Goal: Task Accomplishment & Management: Complete application form

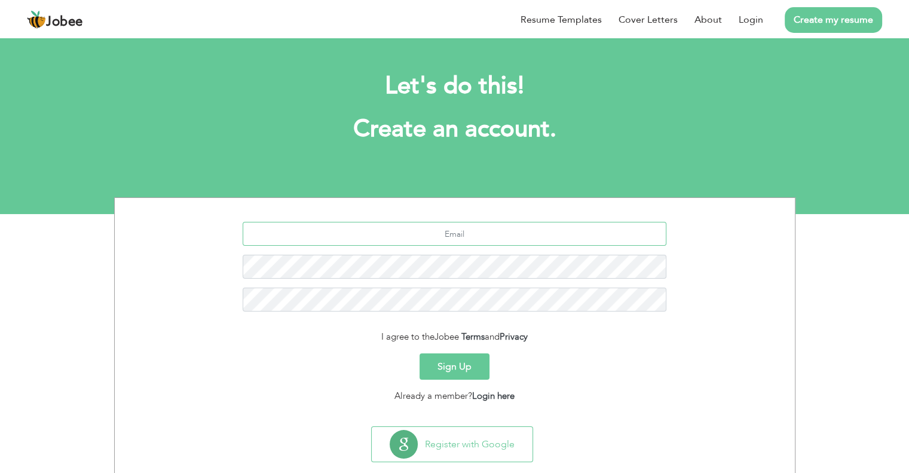
click at [538, 233] on input "text" at bounding box center [455, 234] width 424 height 24
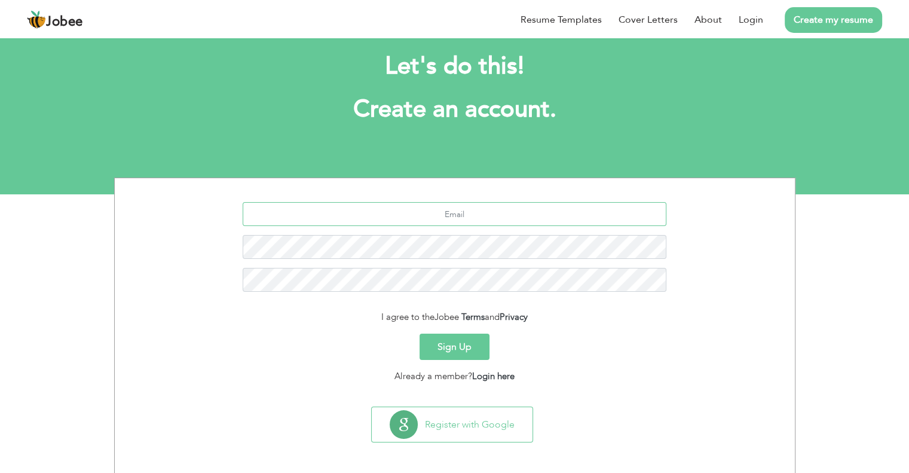
scroll to position [23, 0]
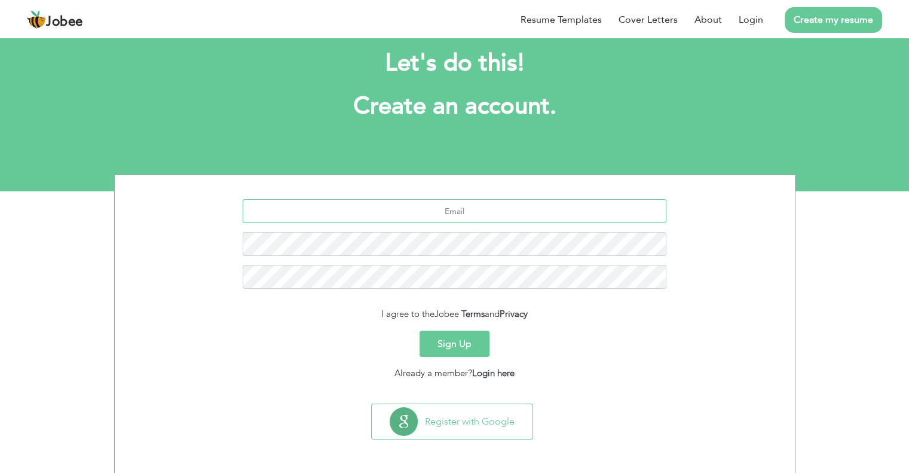
click at [481, 205] on input "text" at bounding box center [455, 211] width 424 height 24
click at [457, 210] on input "star.rizwan123@gmail.com" at bounding box center [455, 211] width 424 height 24
type input "star.rizwan1236@gmail.com"
click at [455, 346] on button "Sign Up" at bounding box center [455, 344] width 70 height 26
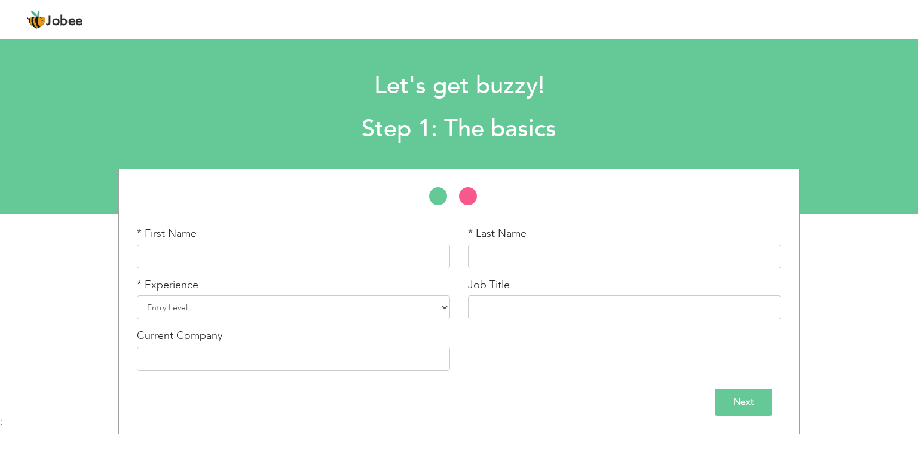
click at [226, 268] on div "* First Name" at bounding box center [293, 251] width 331 height 51
click at [226, 265] on input "text" at bounding box center [293, 257] width 313 height 24
type input "Muhammad"
type input "Rizwan"
type input "Muhammad Rizwan"
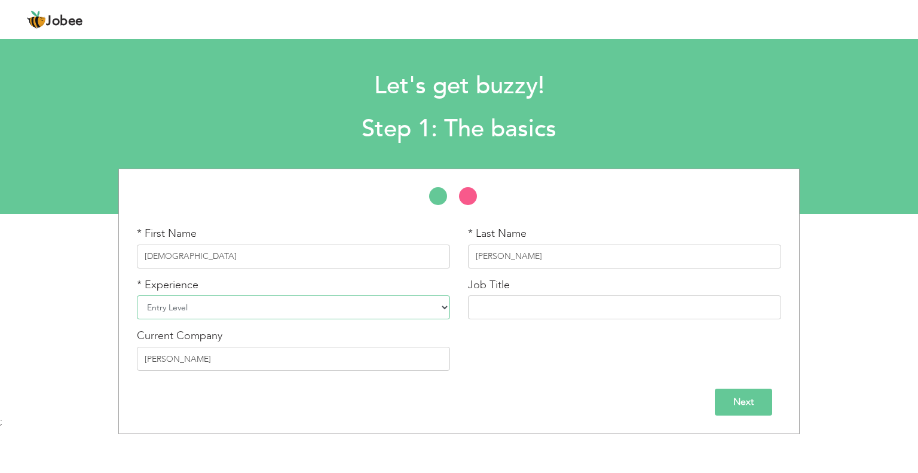
click at [289, 315] on select "Entry Level Less than 1 Year 1 Year 2 Years 3 Years 4 Years 5 Years 6 Years 7 Y…" at bounding box center [293, 307] width 313 height 24
click at [288, 313] on select "Entry Level Less than 1 Year 1 Year 2 Years 3 Years 4 Years 5 Years 6 Years 7 Y…" at bounding box center [293, 307] width 313 height 24
click at [515, 316] on input "text" at bounding box center [624, 307] width 313 height 24
click at [224, 312] on select "Entry Level Less than 1 Year 1 Year 2 Years 3 Years 4 Years 5 Years 6 Years 7 Y…" at bounding box center [293, 307] width 313 height 24
click at [251, 389] on div "Next" at bounding box center [459, 402] width 645 height 27
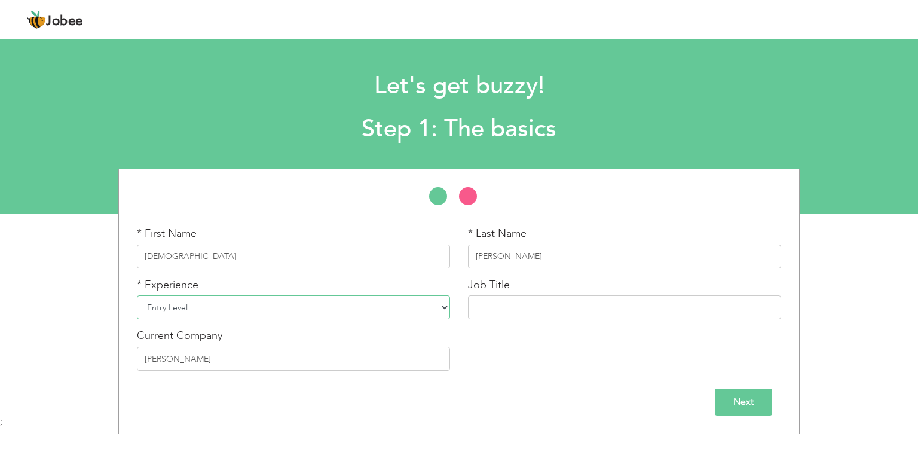
click at [210, 315] on select "Entry Level Less than 1 Year 1 Year 2 Years 3 Years 4 Years 5 Years 6 Years 7 Y…" at bounding box center [293, 307] width 313 height 24
select select "7"
click at [137, 295] on select "Entry Level Less than 1 Year 1 Year 2 Years 3 Years 4 Years 5 Years 6 Years 7 Y…" at bounding box center [293, 307] width 313 height 24
click at [512, 307] on input "text" at bounding box center [624, 307] width 313 height 24
drag, startPoint x: 549, startPoint y: 309, endPoint x: 634, endPoint y: 313, distance: 85.6
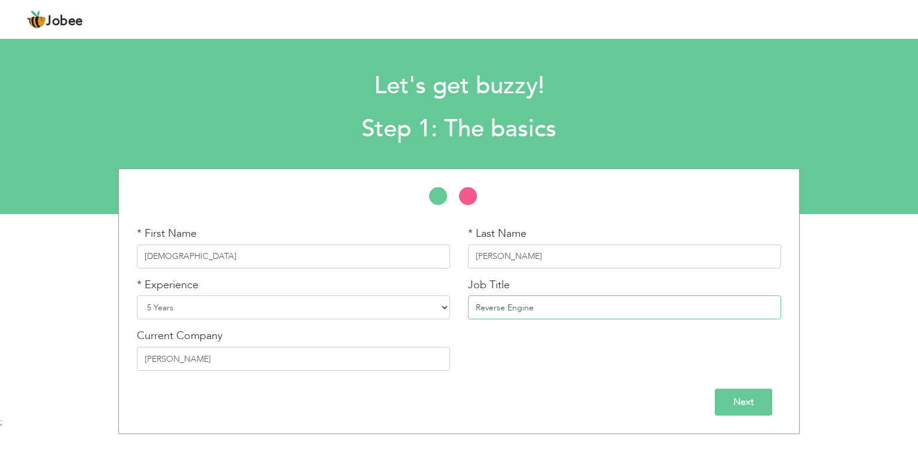
click at [450, 306] on div "* First Name Muhammad * Last Name Rizwan * Experience Entry Level Less than 1 Y…" at bounding box center [459, 303] width 662 height 154
paste input "er"
click at [525, 309] on input "Reverse Engineer & Prompt Eng" at bounding box center [624, 307] width 313 height 24
click at [587, 310] on input "Reverse Engineer & Prompt Eng" at bounding box center [624, 307] width 313 height 24
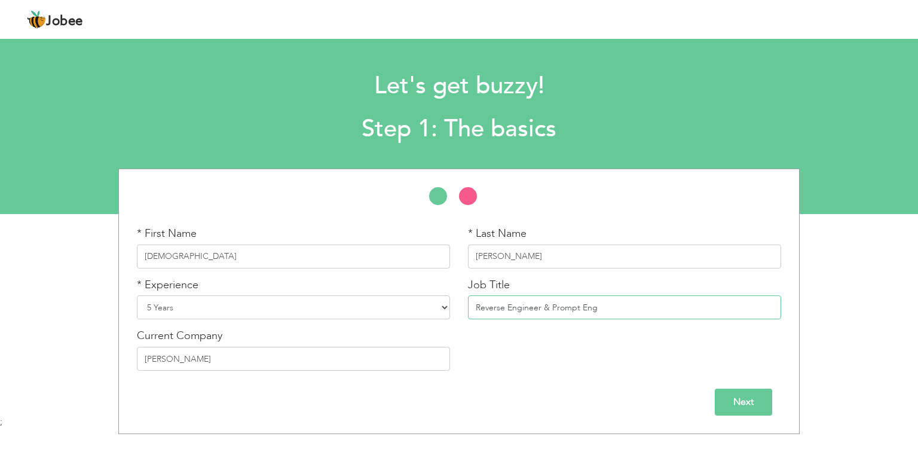
click at [587, 310] on input "Reverse Engineer & Prompt Eng" at bounding box center [624, 307] width 313 height 24
paste input "ineer"
type input "Reverse Engineer & Prompt Engineer & App Developer"
click at [730, 407] on input "Next" at bounding box center [743, 402] width 57 height 27
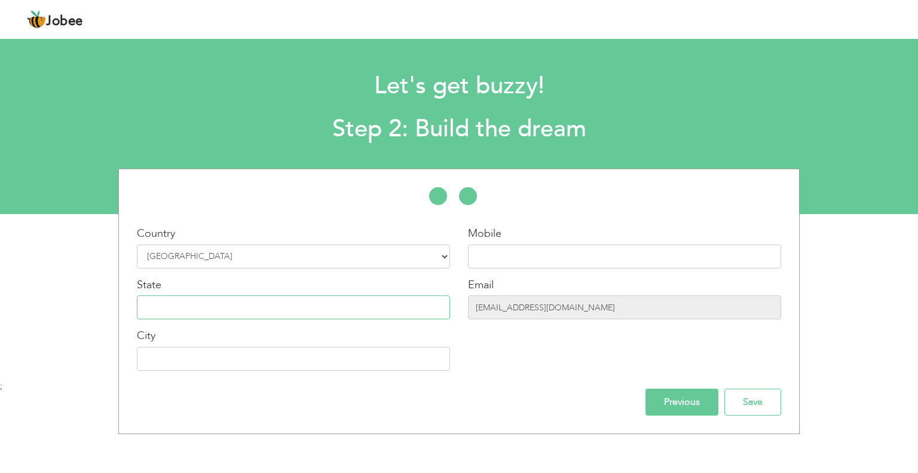
click at [265, 310] on input "text" at bounding box center [293, 307] width 313 height 24
type input "Punjab"
click at [225, 352] on input "text" at bounding box center [293, 359] width 313 height 24
type input "Okara"
click at [507, 254] on input "text" at bounding box center [624, 257] width 313 height 24
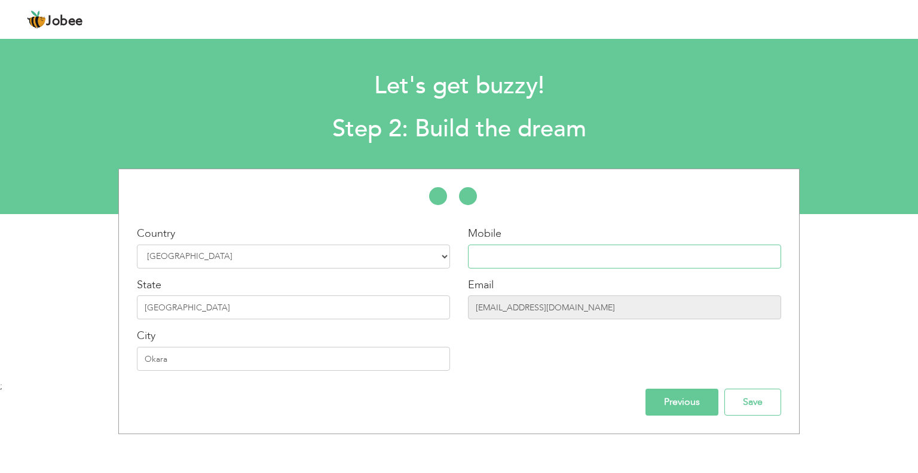
type input "03152437755"
click at [530, 307] on input "star.rizwan1236@gmail.com" at bounding box center [624, 307] width 313 height 24
click at [532, 311] on input "star.rizwan1236@gmail.com" at bounding box center [624, 307] width 313 height 24
click at [677, 405] on input "Previous" at bounding box center [682, 402] width 73 height 27
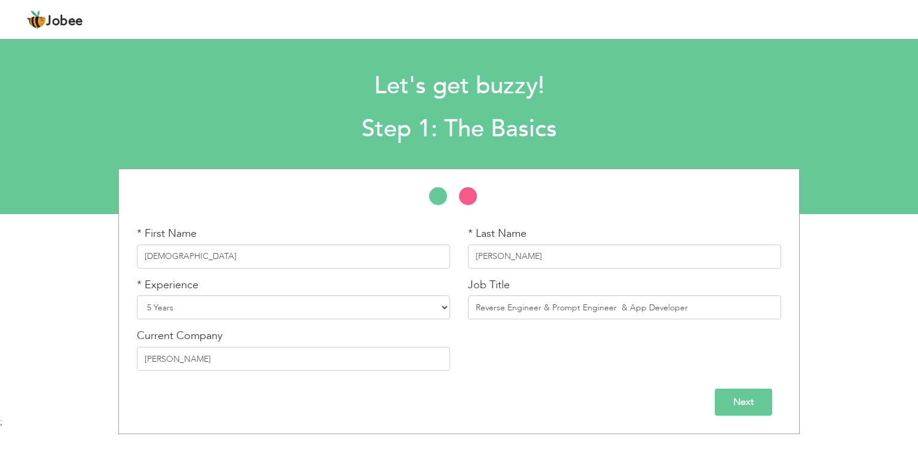
click at [732, 401] on input "Next" at bounding box center [743, 402] width 57 height 27
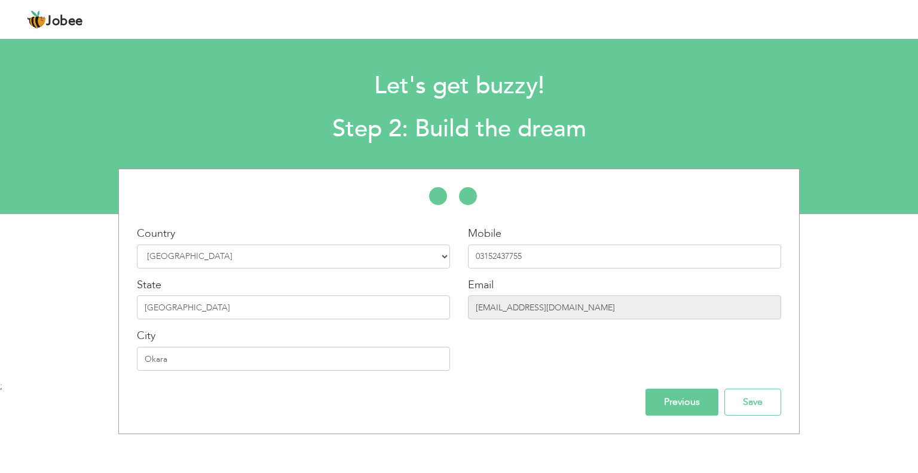
click at [517, 310] on input "star.rizwan1236@gmail.com" at bounding box center [624, 307] width 313 height 24
click at [776, 397] on input "Save" at bounding box center [753, 402] width 57 height 27
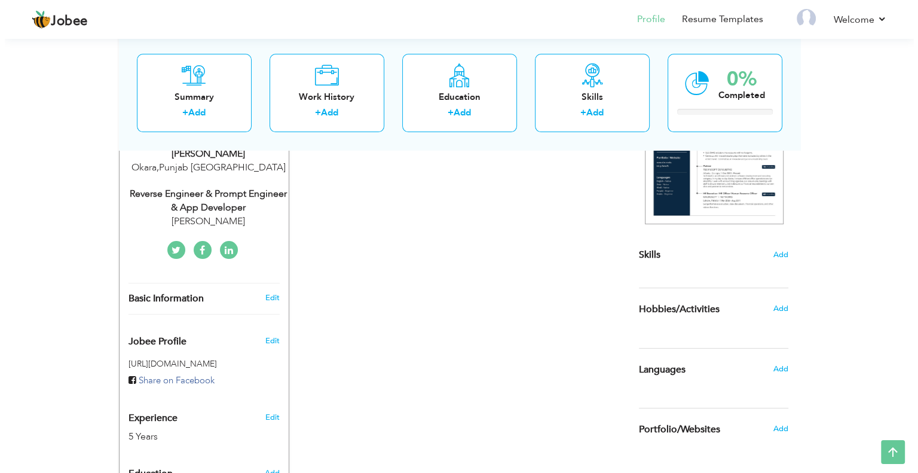
scroll to position [205, 0]
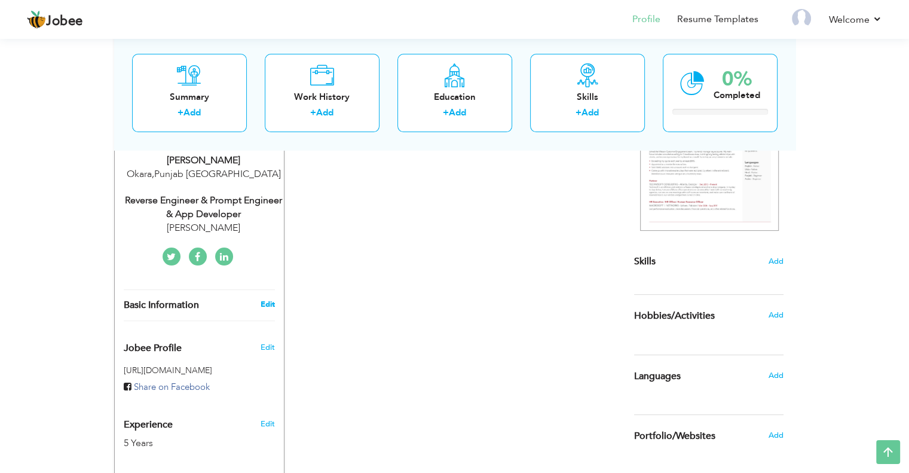
click at [263, 304] on link "Edit" at bounding box center [267, 304] width 14 height 11
type input "Muhammad"
type input "Rizwan"
type input "03152437755"
select select "number:166"
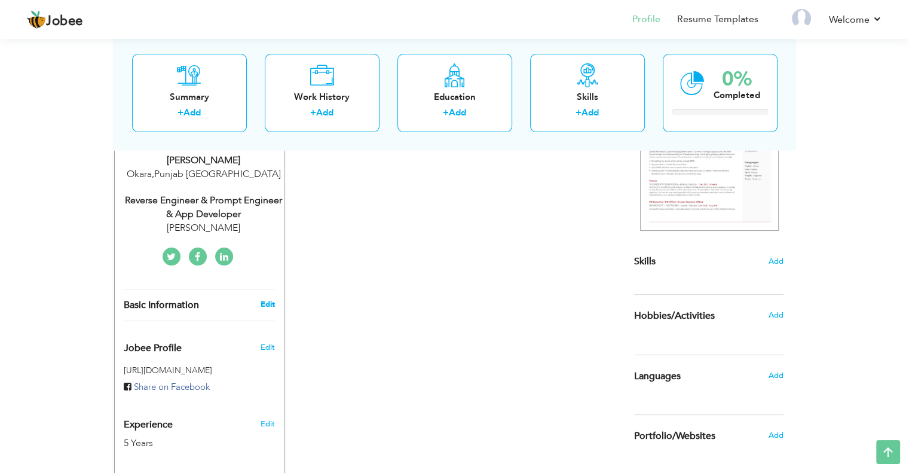
type input "Punjab"
type input "Okara"
select select "number:7"
type input "Muhammad Rizwan"
type input "Reverse Engineer & Prompt Engineer & App Developer"
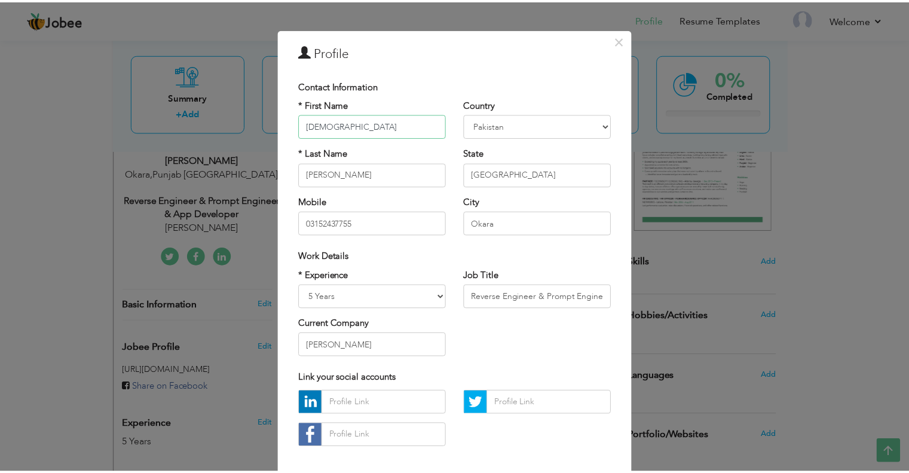
scroll to position [0, 0]
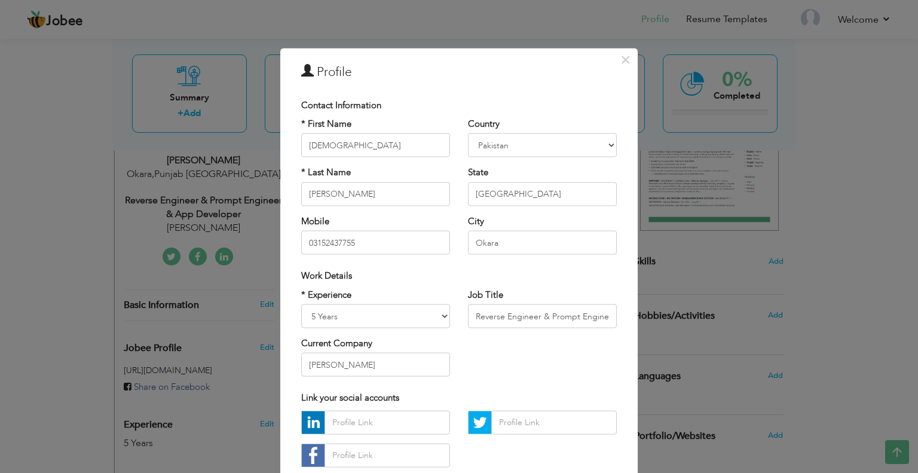
click at [826, 272] on div "× Profile Contact Information * First Name Muhammad * Last Name Aruba" at bounding box center [459, 236] width 918 height 473
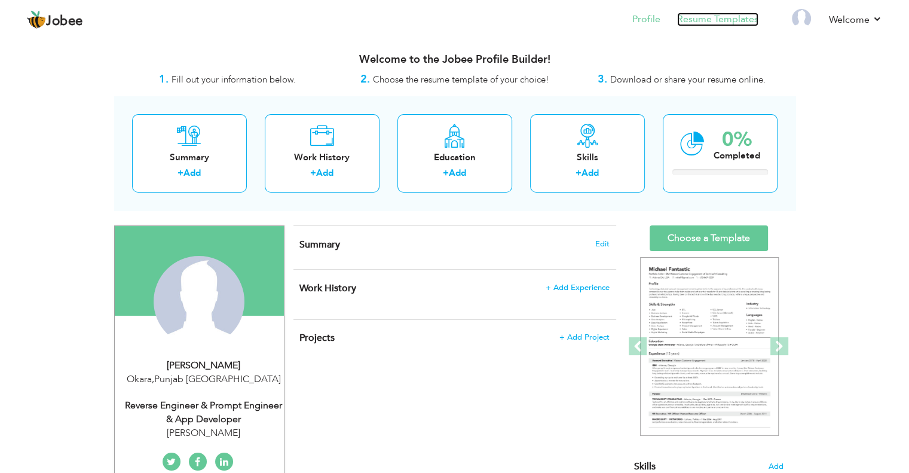
click at [724, 23] on link "Resume Templates" at bounding box center [717, 20] width 81 height 14
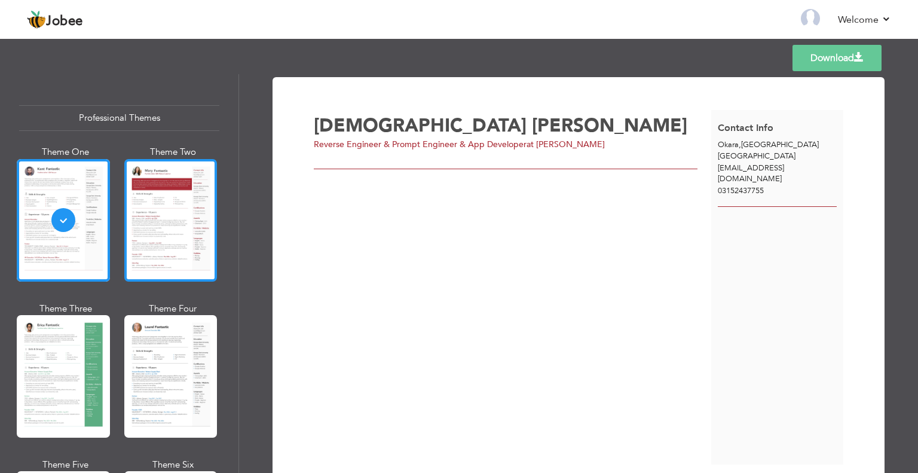
click at [147, 246] on div at bounding box center [170, 220] width 93 height 123
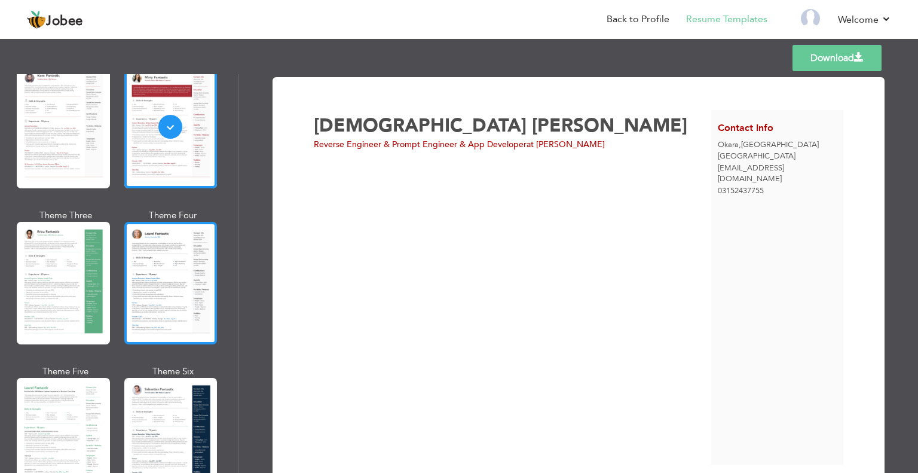
scroll to position [179, 0]
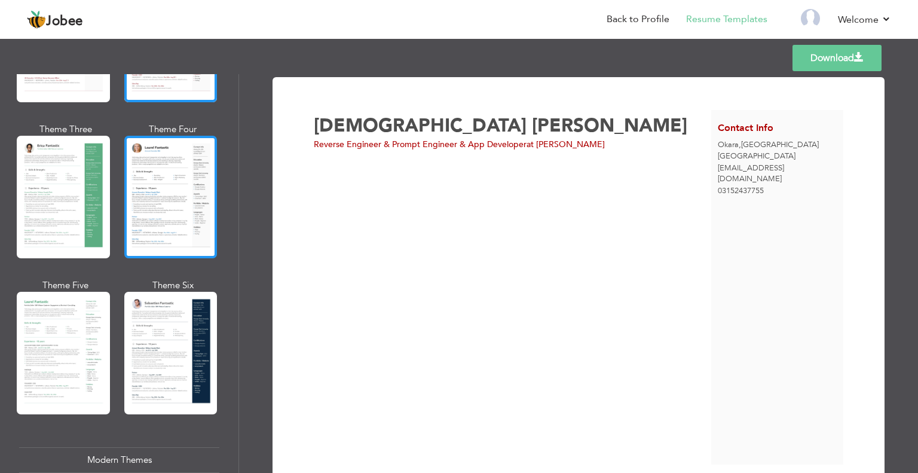
click at [139, 211] on div at bounding box center [170, 197] width 93 height 123
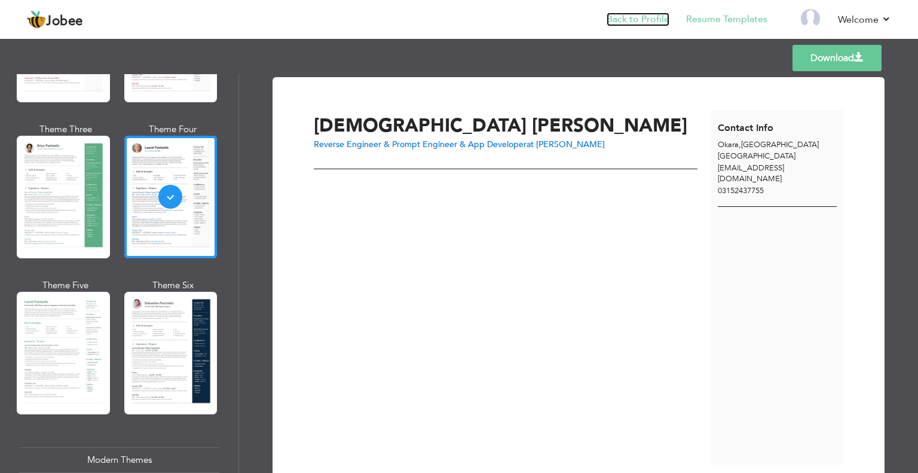
click at [622, 20] on link "Back to Profile" at bounding box center [638, 20] width 63 height 14
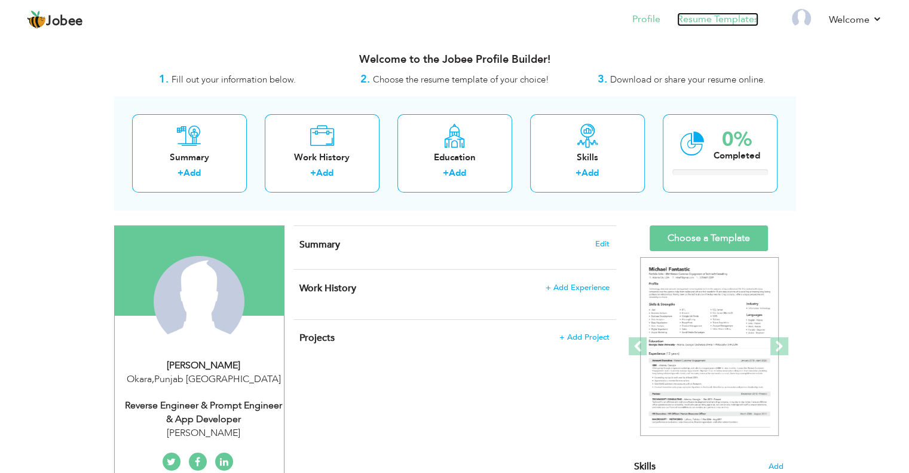
click at [701, 19] on link "Resume Templates" at bounding box center [717, 20] width 81 height 14
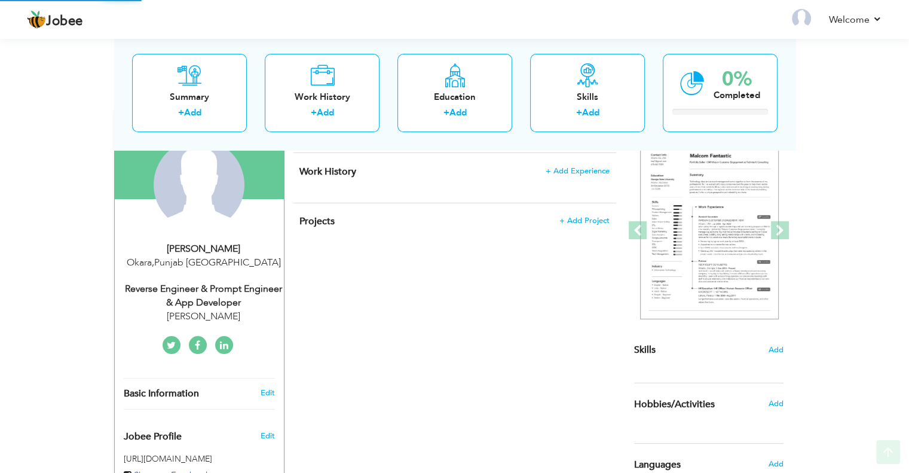
scroll to position [120, 0]
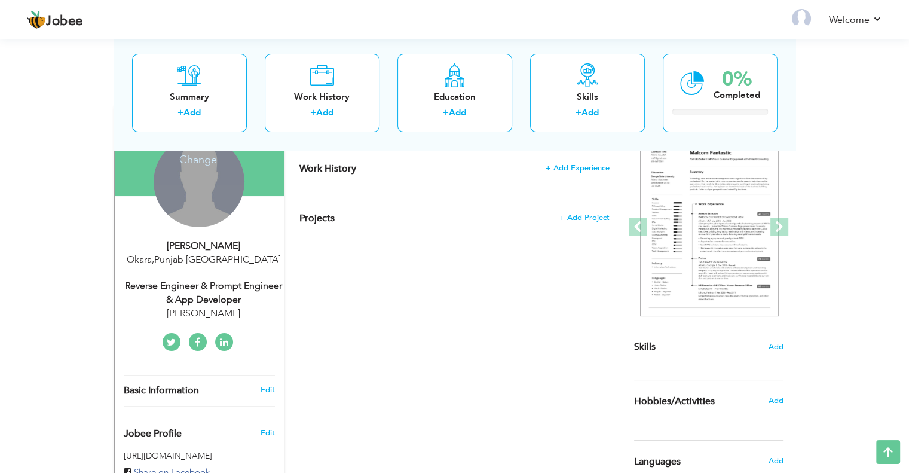
click at [213, 200] on div "Change Remove" at bounding box center [199, 181] width 91 height 91
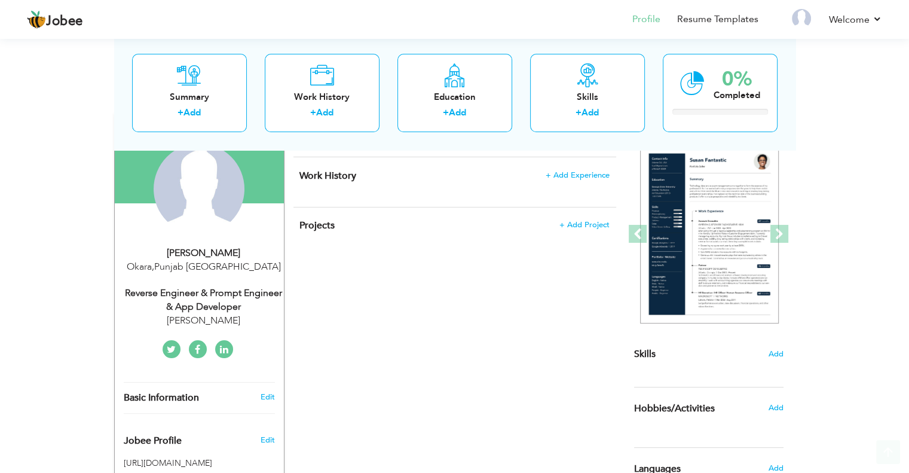
scroll to position [145, 0]
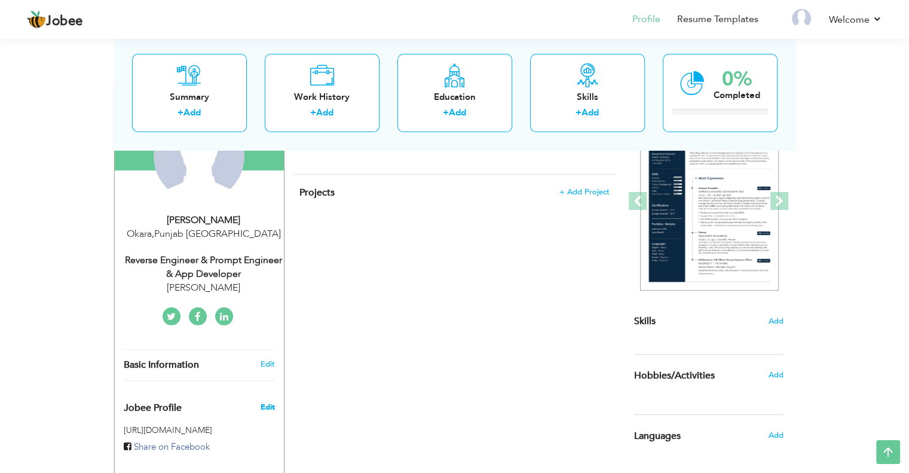
click at [267, 405] on span "Edit" at bounding box center [267, 407] width 14 height 11
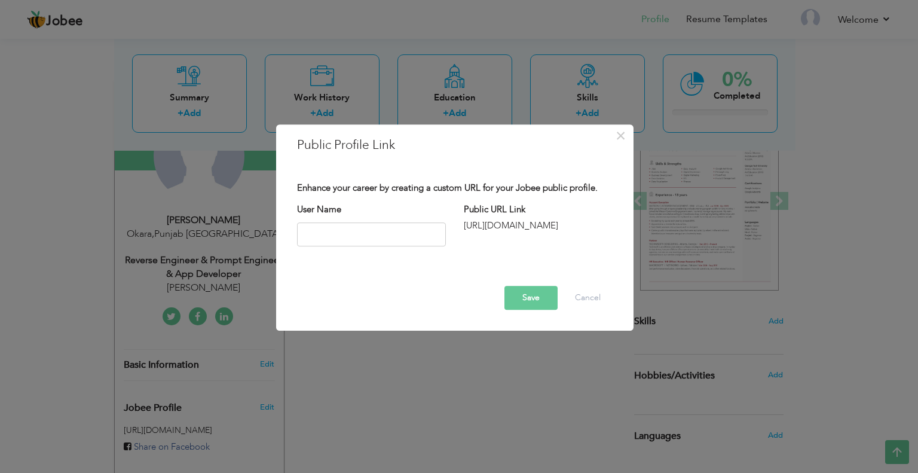
click at [368, 383] on div "× Public Profile Link Enhance your career by creating a custom URL for your Job…" at bounding box center [459, 236] width 918 height 473
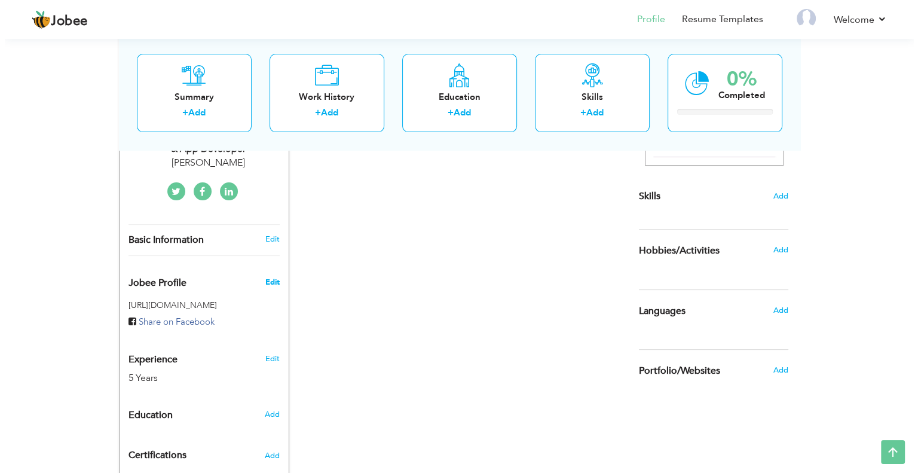
scroll to position [265, 0]
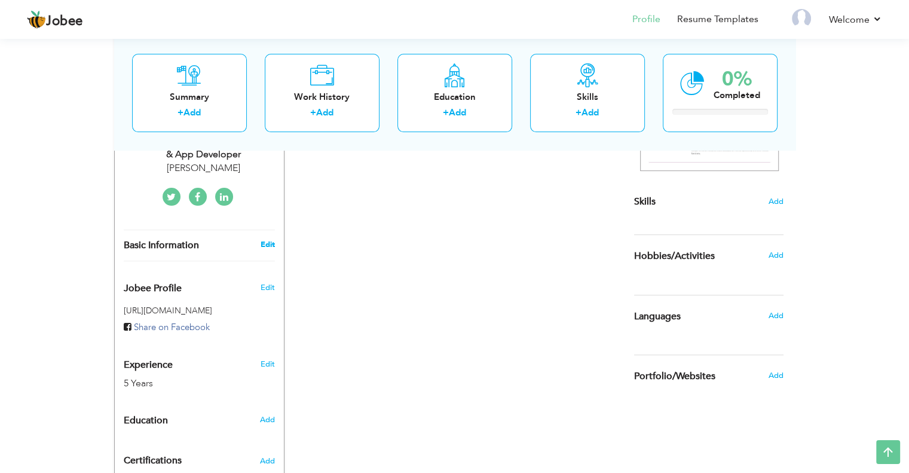
click at [265, 240] on link "Edit" at bounding box center [267, 244] width 14 height 11
type input "Muhammad"
type input "Rizwan"
type input "03152437755"
select select "number:166"
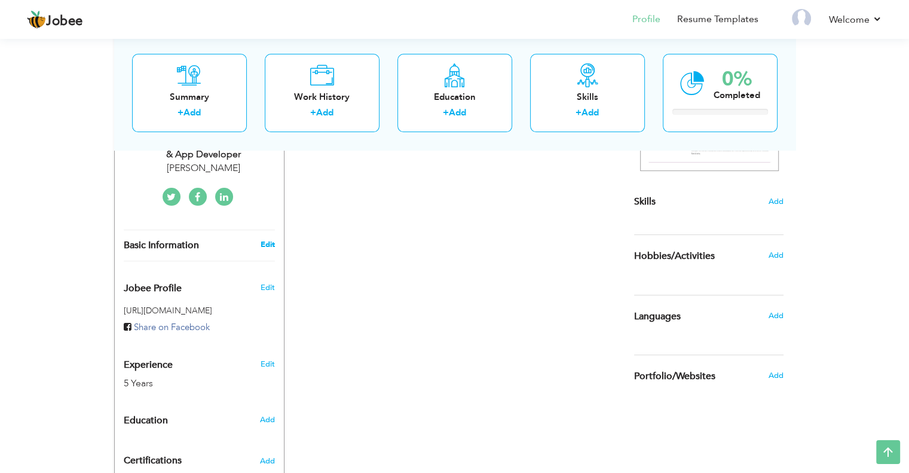
type input "Punjab"
type input "Okara"
select select "number:7"
type input "Muhammad Rizwan"
type input "Reverse Engineer & Prompt Engineer & App Developer"
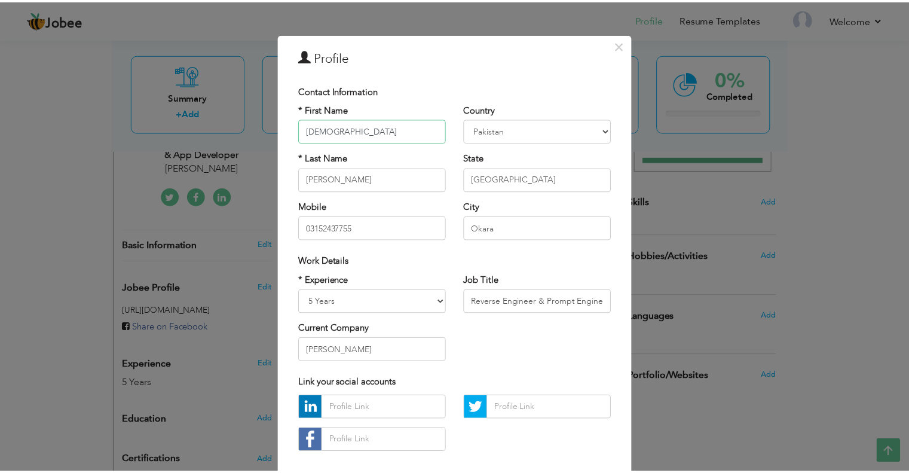
scroll to position [0, 0]
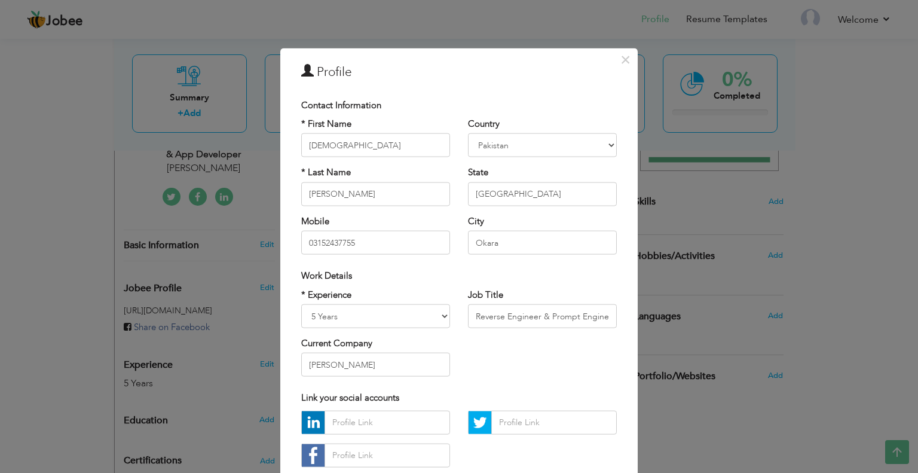
click at [694, 318] on div "× Profile Contact Information * First Name Muhammad * Last Name Aruba" at bounding box center [459, 236] width 918 height 473
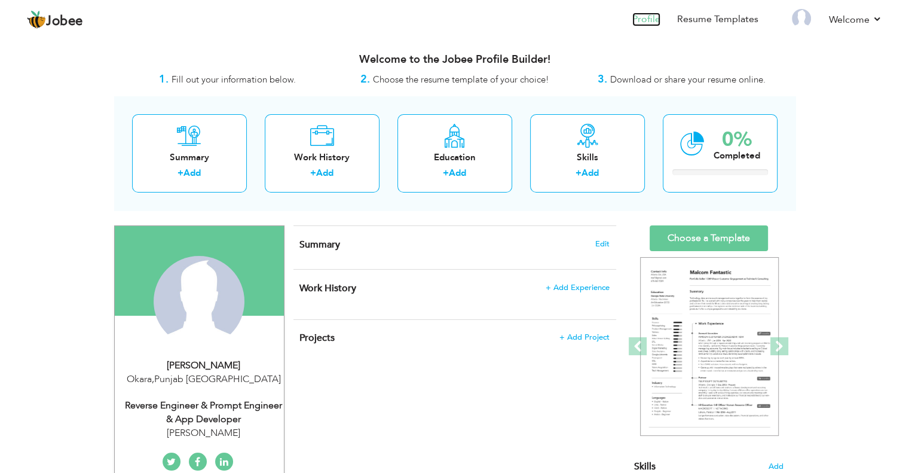
click at [652, 16] on link "Profile" at bounding box center [647, 20] width 28 height 14
click at [846, 6] on li "Welcome Settings Log off" at bounding box center [848, 20] width 70 height 32
click at [817, 80] on link "Log off" at bounding box center [829, 81] width 108 height 26
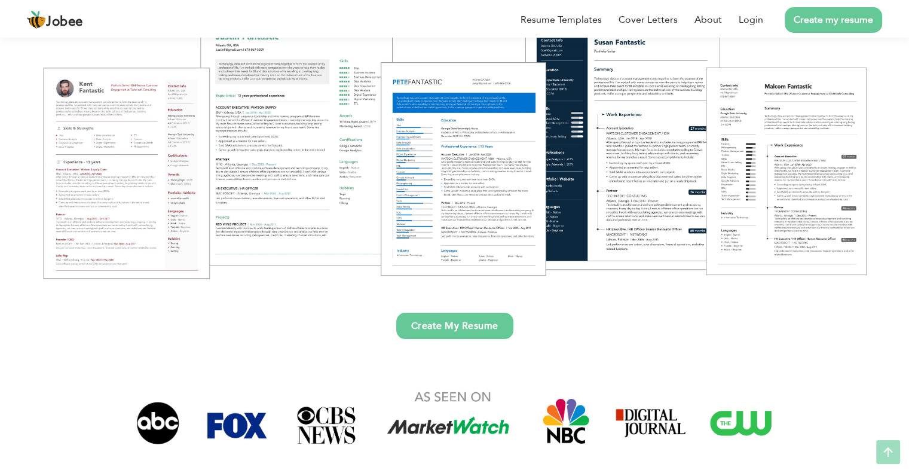
scroll to position [179, 0]
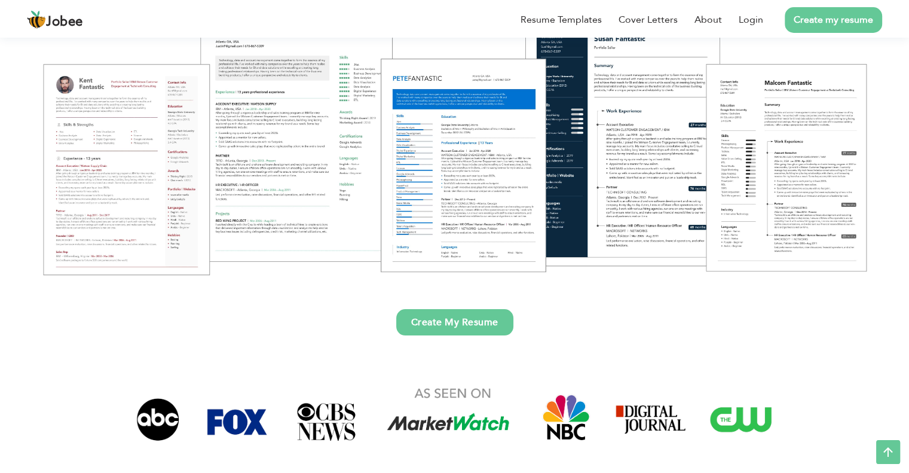
click at [816, 18] on link "Create my resume" at bounding box center [833, 20] width 97 height 26
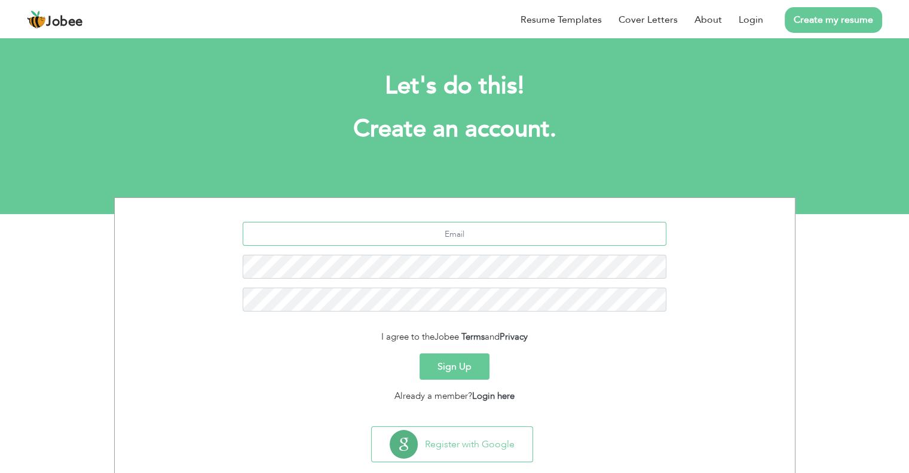
click at [480, 241] on input "text" at bounding box center [455, 234] width 424 height 24
type input "[EMAIL_ADDRESS][DOMAIN_NAME]"
click at [472, 369] on button "Sign Up" at bounding box center [455, 366] width 70 height 26
